Goal: Task Accomplishment & Management: Use online tool/utility

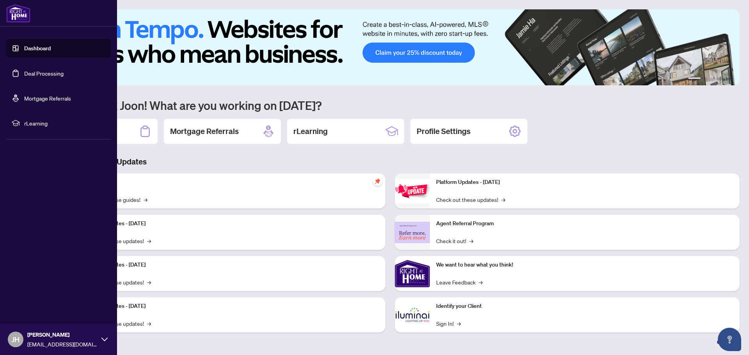
click at [24, 73] on link "Deal Processing" at bounding box center [43, 73] width 39 height 7
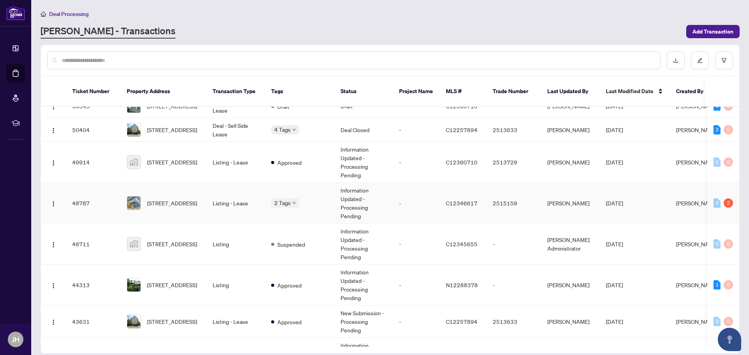
scroll to position [156, 0]
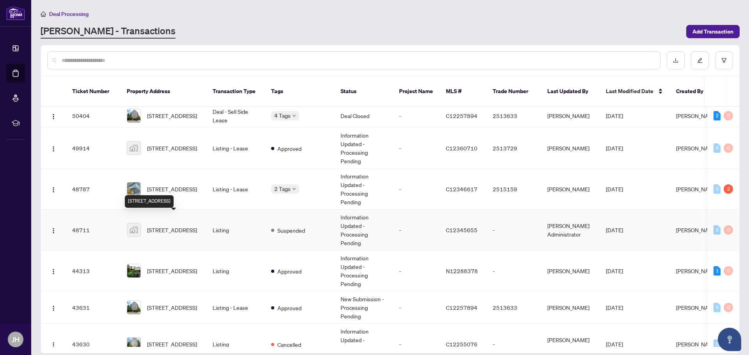
click at [176, 226] on span "[STREET_ADDRESS]" at bounding box center [172, 230] width 50 height 9
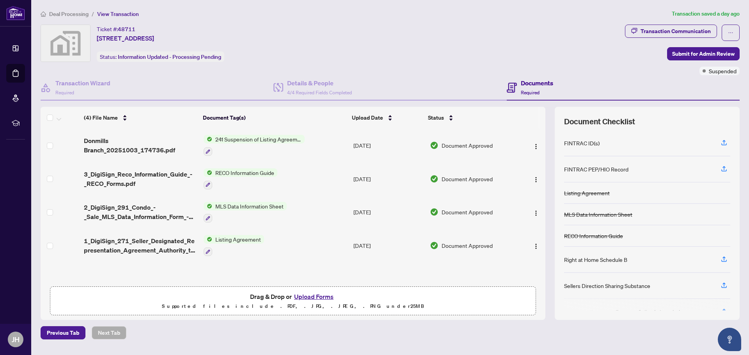
click at [249, 137] on span "241 Suspension of Listing Agreement - Authority to Offer for Sale" at bounding box center [258, 139] width 92 height 9
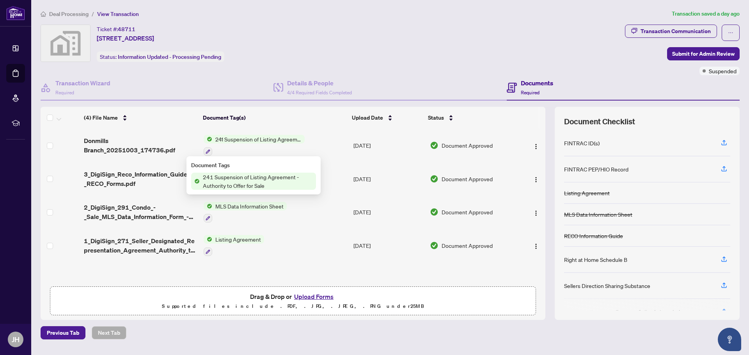
click at [234, 181] on span "241 Suspension of Listing Agreement - Authority to Offer for Sale" at bounding box center [258, 181] width 116 height 17
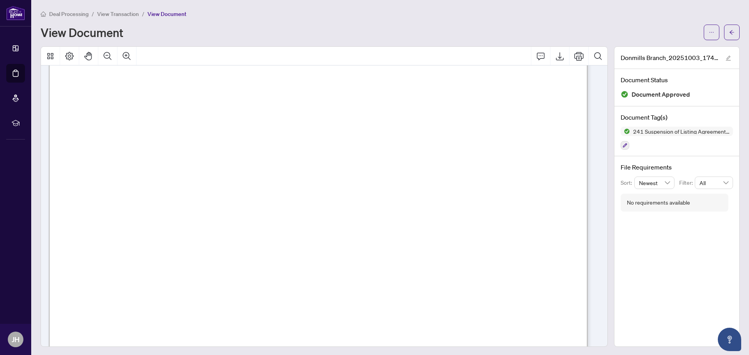
scroll to position [429, 0]
click at [555, 53] on icon "Export" at bounding box center [559, 56] width 9 height 9
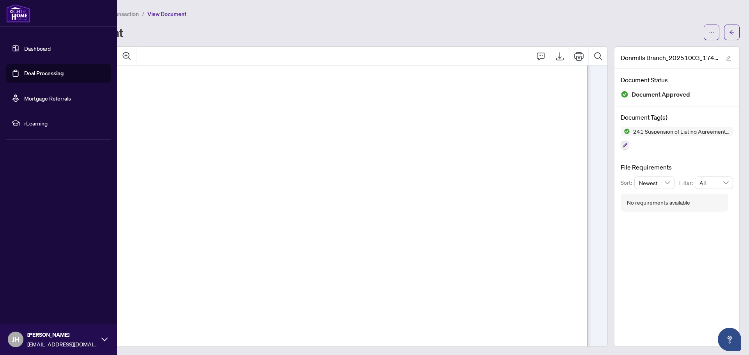
click at [43, 74] on link "Deal Processing" at bounding box center [43, 73] width 39 height 7
